Goal: Task Accomplishment & Management: Manage account settings

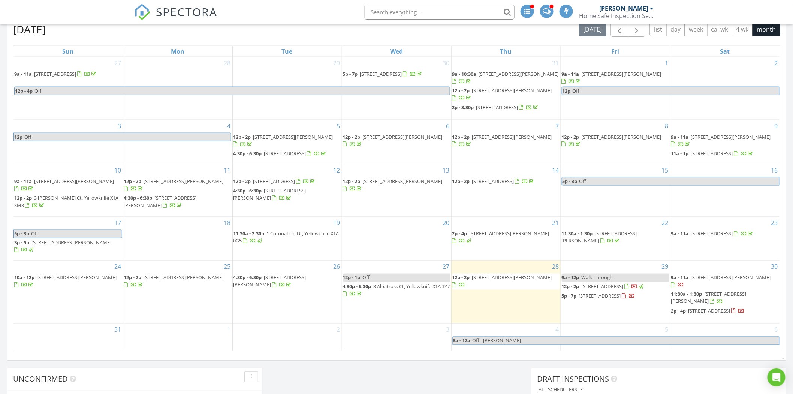
scroll to position [375, 0]
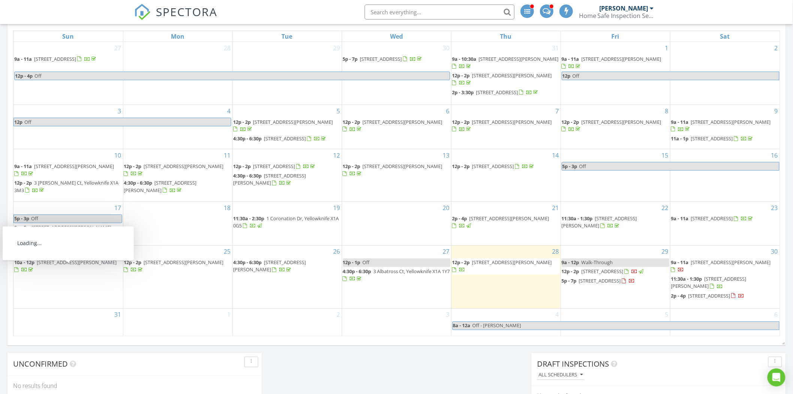
click at [88, 266] on span "[STREET_ADDRESS][PERSON_NAME]" at bounding box center [77, 262] width 80 height 7
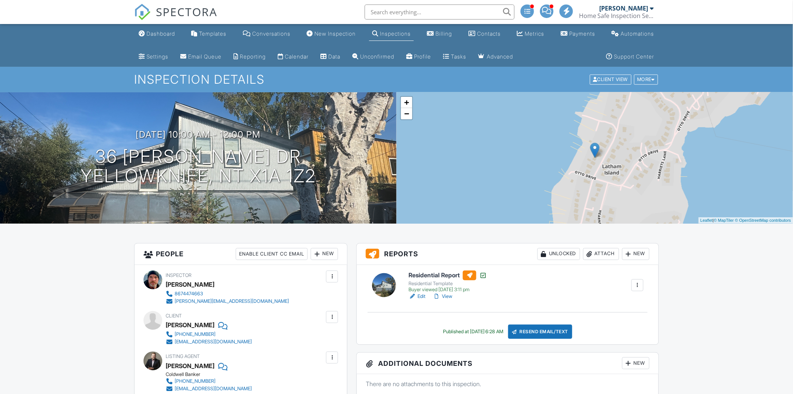
click at [424, 294] on link "Edit" at bounding box center [417, 295] width 17 height 7
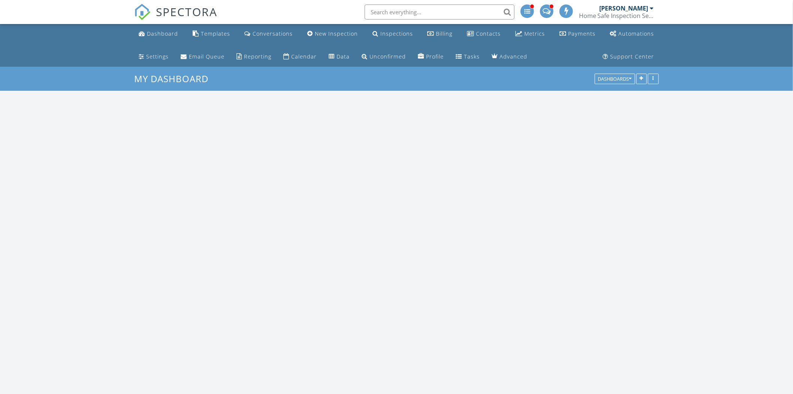
scroll to position [695, 807]
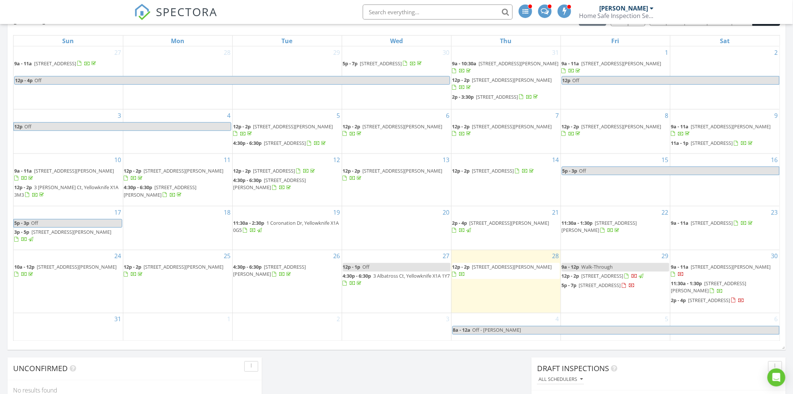
scroll to position [375, 0]
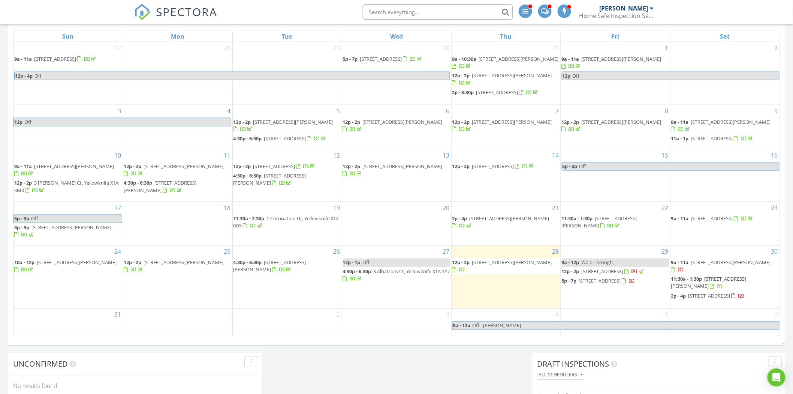
click at [621, 284] on span "[STREET_ADDRESS]" at bounding box center [600, 280] width 42 height 7
